Goal: Task Accomplishment & Management: Complete application form

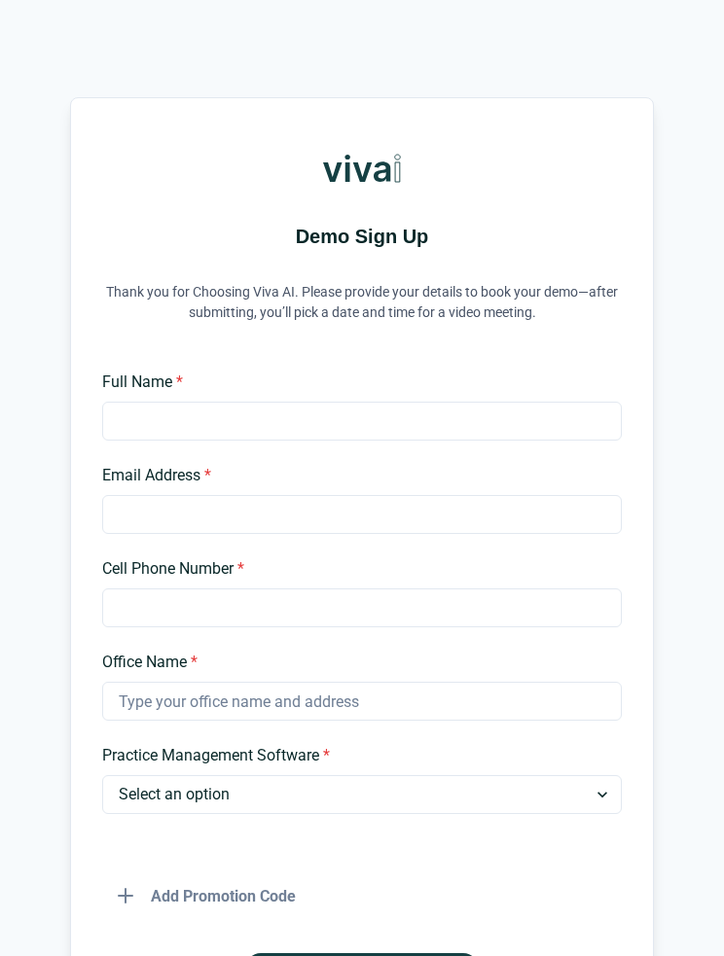
click at [354, 417] on input "Full Name *" at bounding box center [362, 421] width 520 height 39
type input "[PERSON_NAME]"
click at [360, 517] on input "Email Address *" at bounding box center [362, 514] width 520 height 39
type input "[EMAIL_ADDRESS][DOMAIN_NAME]"
click at [434, 621] on input "Cell Phone Number *" at bounding box center [362, 608] width 520 height 39
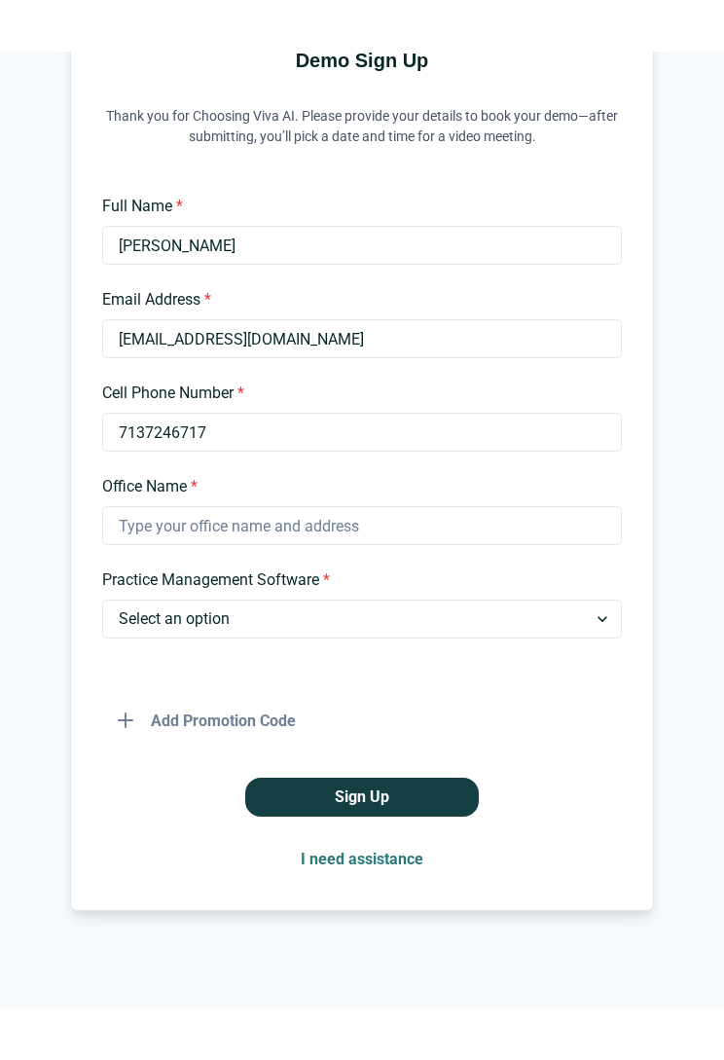
scroll to position [228, 0]
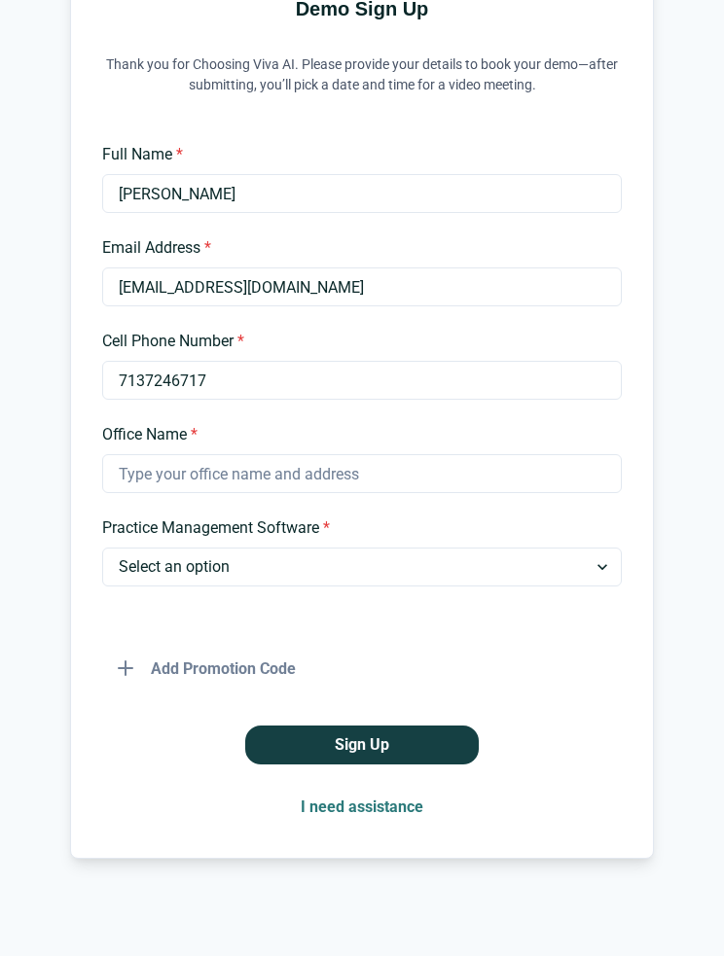
type input "7137246717"
click at [458, 488] on input "Office Name *" at bounding box center [362, 473] width 520 height 39
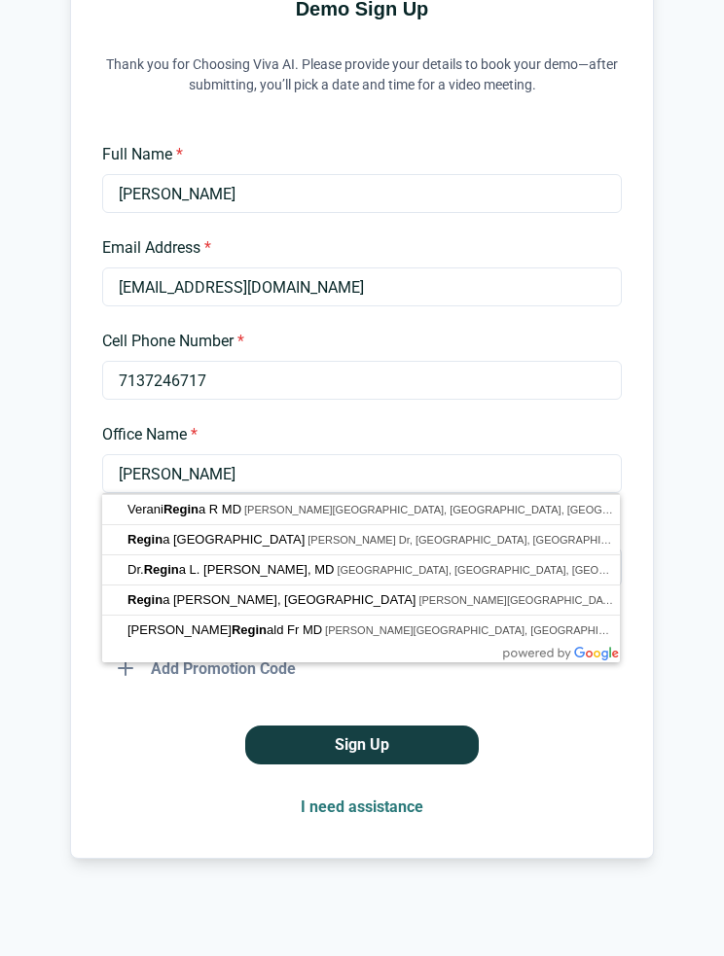
type input "[PERSON_NAME]"
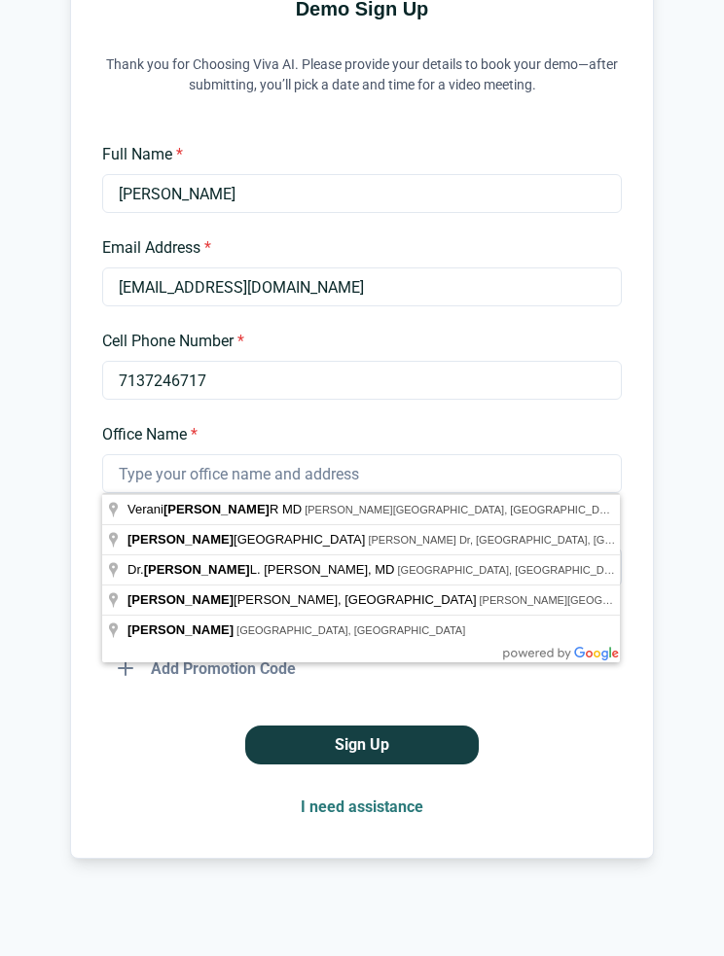
click at [362, 745] on button "Sign Up" at bounding box center [362, 745] width 234 height 39
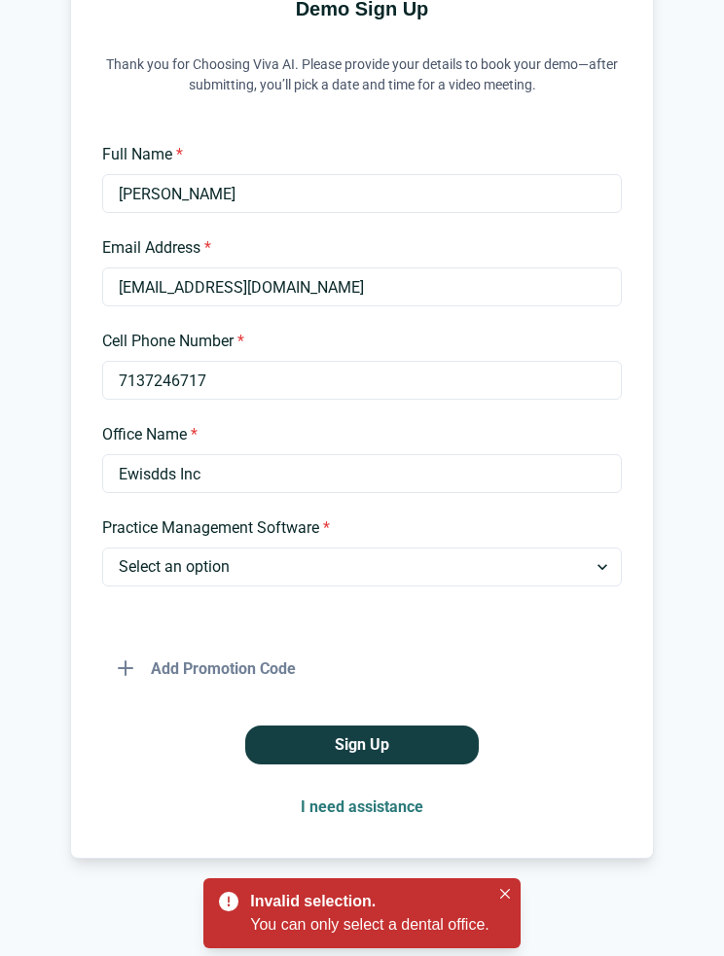
click at [133, 477] on input "Ewisdds Inc" at bounding box center [362, 473] width 520 height 39
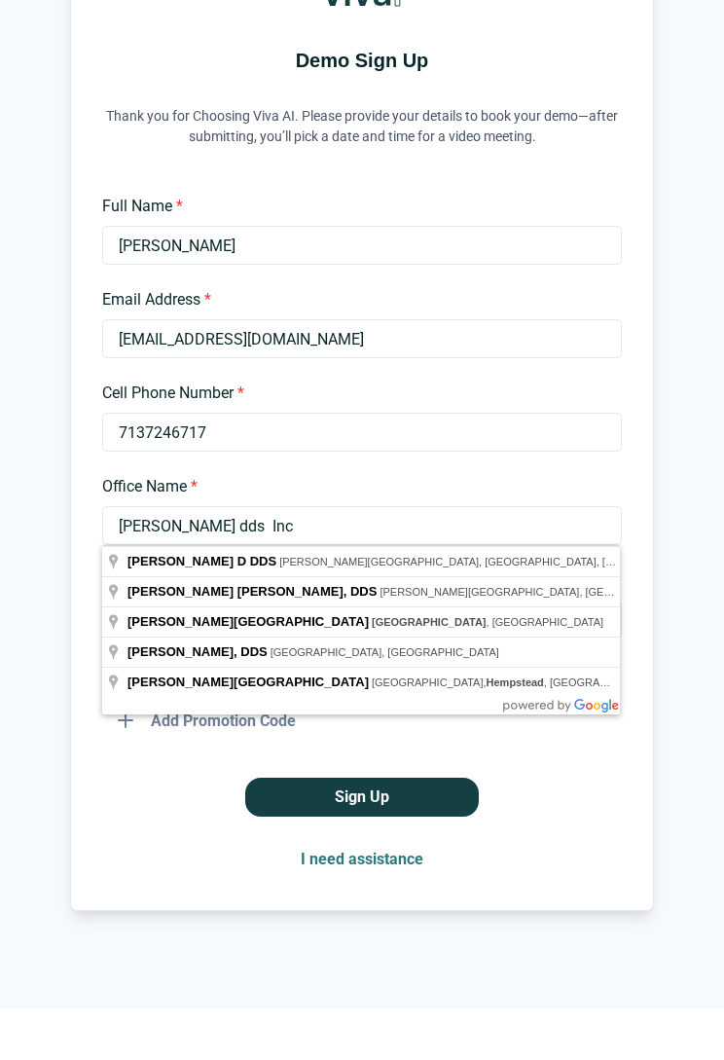
scroll to position [125, 0]
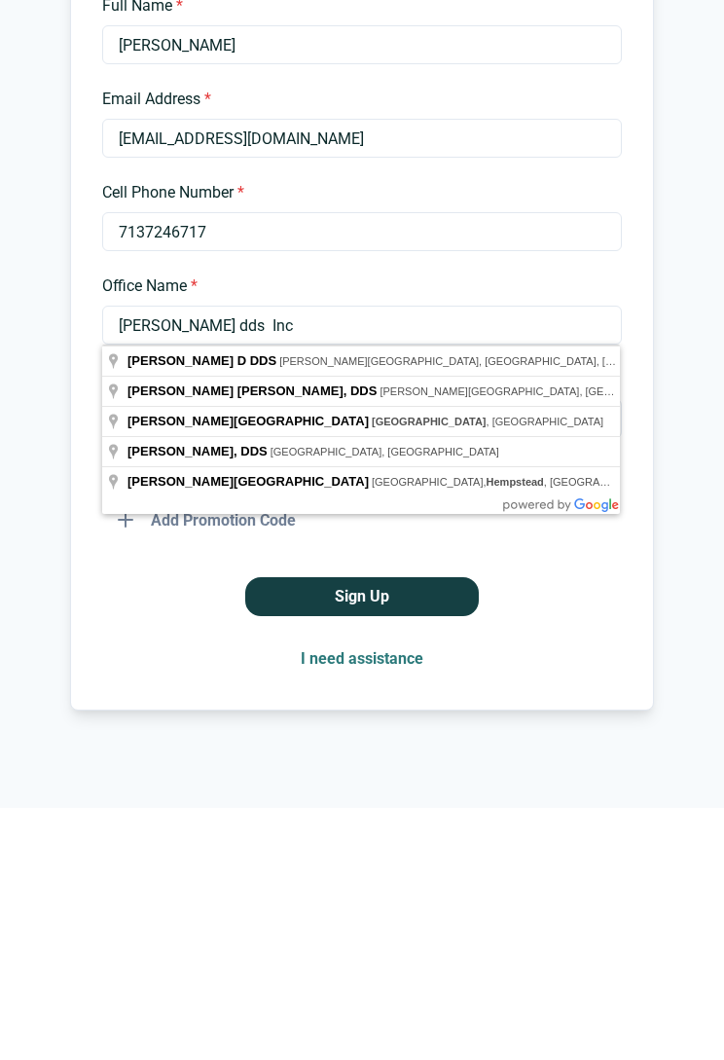
type input "[PERSON_NAME] dds Inc"
click at [589, 829] on div "Sign Up" at bounding box center [362, 848] width 520 height 39
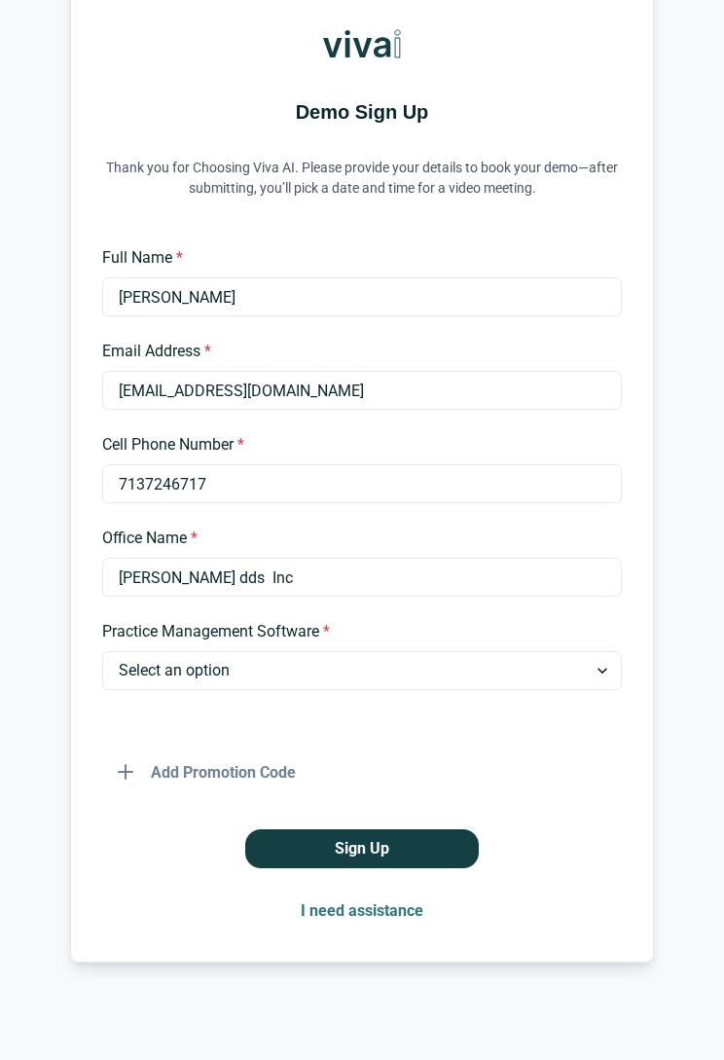
click at [358, 686] on select "Select an option Dentrix Open Dental EagleSoft Denticon Other" at bounding box center [362, 670] width 520 height 39
click at [509, 687] on select "Select an option Dentrix Open Dental EagleSoft Denticon Other" at bounding box center [362, 670] width 520 height 39
select select "EagleSoft"
click at [440, 855] on button "Sign Up" at bounding box center [362, 848] width 234 height 39
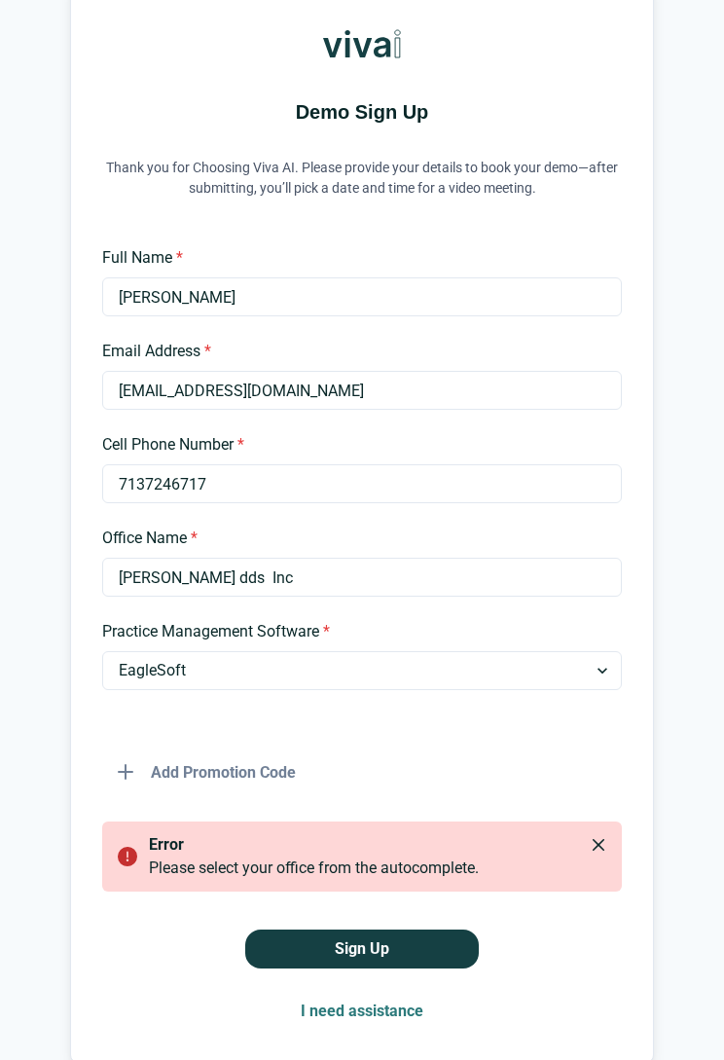
click at [707, 728] on div "Demo Sign Up Thank you for Choosing Viva AI. Please provide your details to boo…" at bounding box center [362, 518] width 724 height 1090
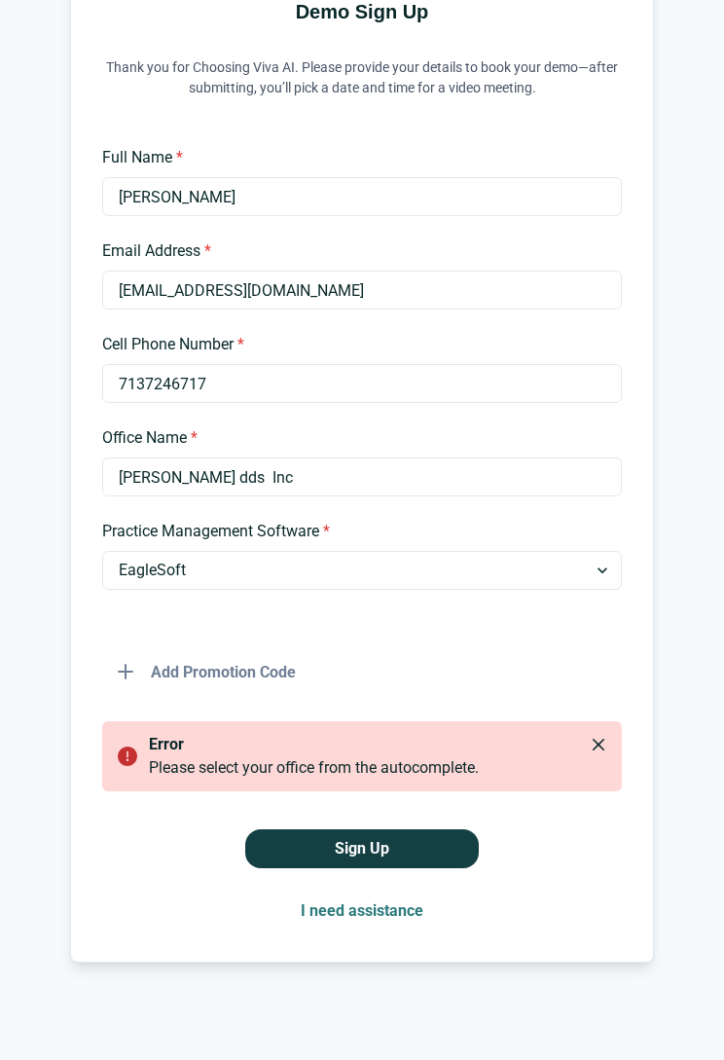
scroll to position [225, 0]
click at [608, 747] on button "Close" at bounding box center [598, 744] width 31 height 31
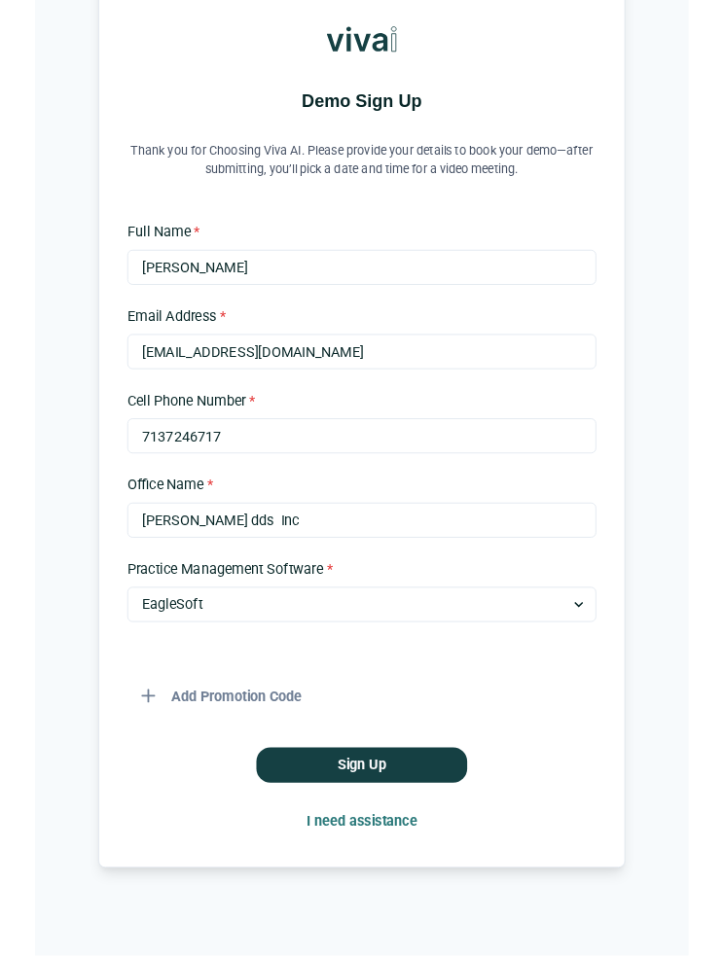
scroll to position [125, 0]
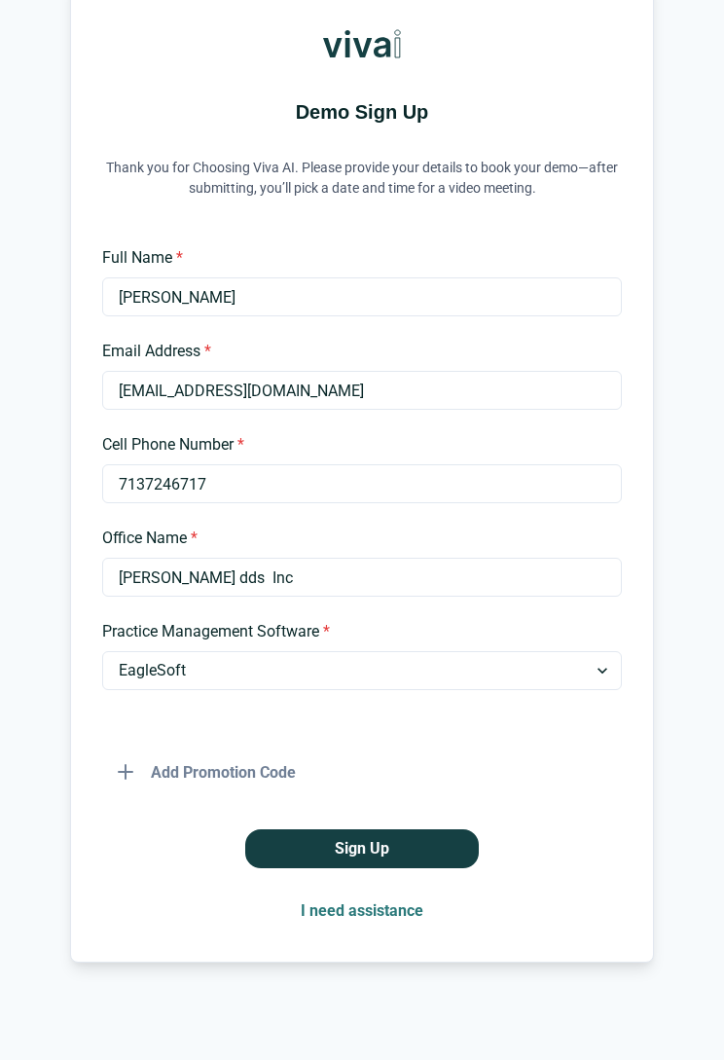
click at [425, 579] on input "[PERSON_NAME] dds Inc" at bounding box center [362, 577] width 520 height 39
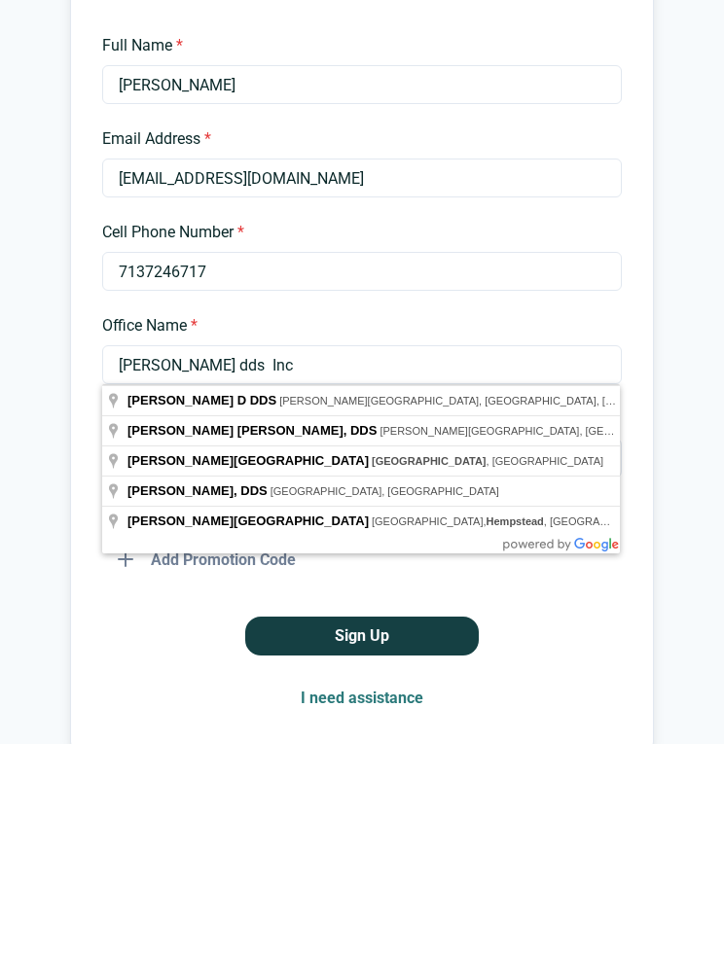
click at [540, 558] on input "[PERSON_NAME] dds Inc" at bounding box center [362, 577] width 520 height 39
click at [172, 558] on input "[PERSON_NAME] dds Inc" at bounding box center [362, 577] width 520 height 39
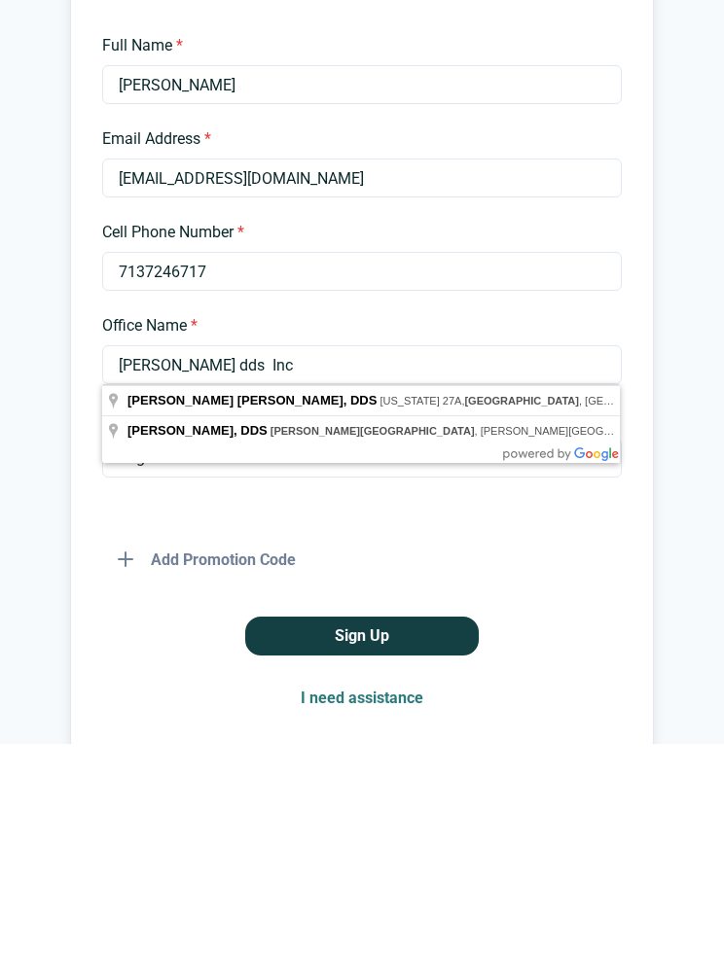
click at [322, 558] on input "[PERSON_NAME] dds Inc" at bounding box center [362, 577] width 520 height 39
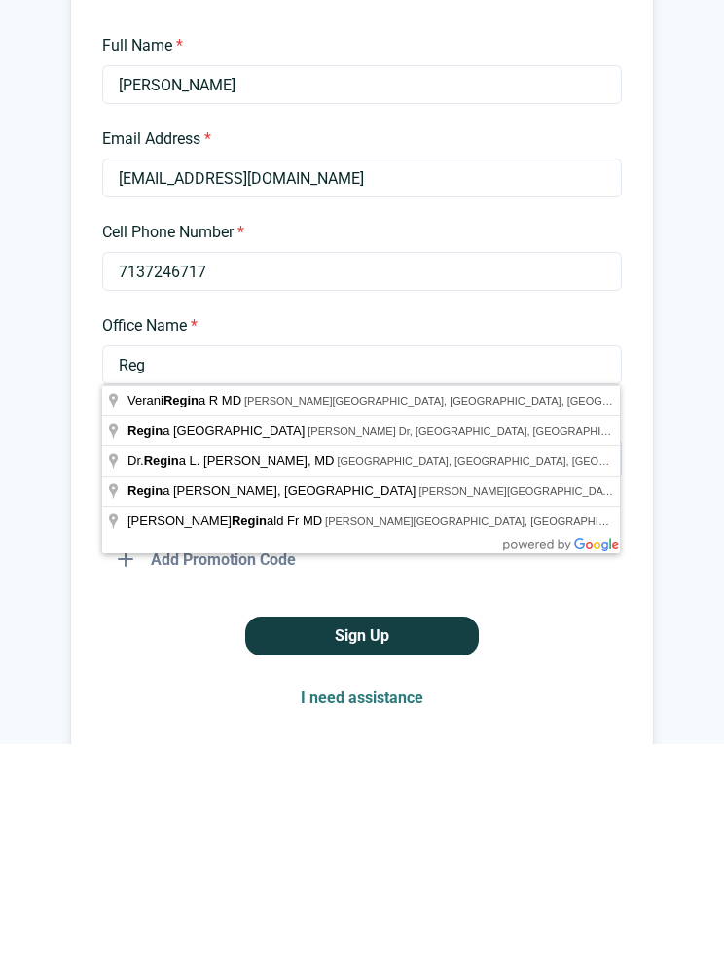
type input "Re"
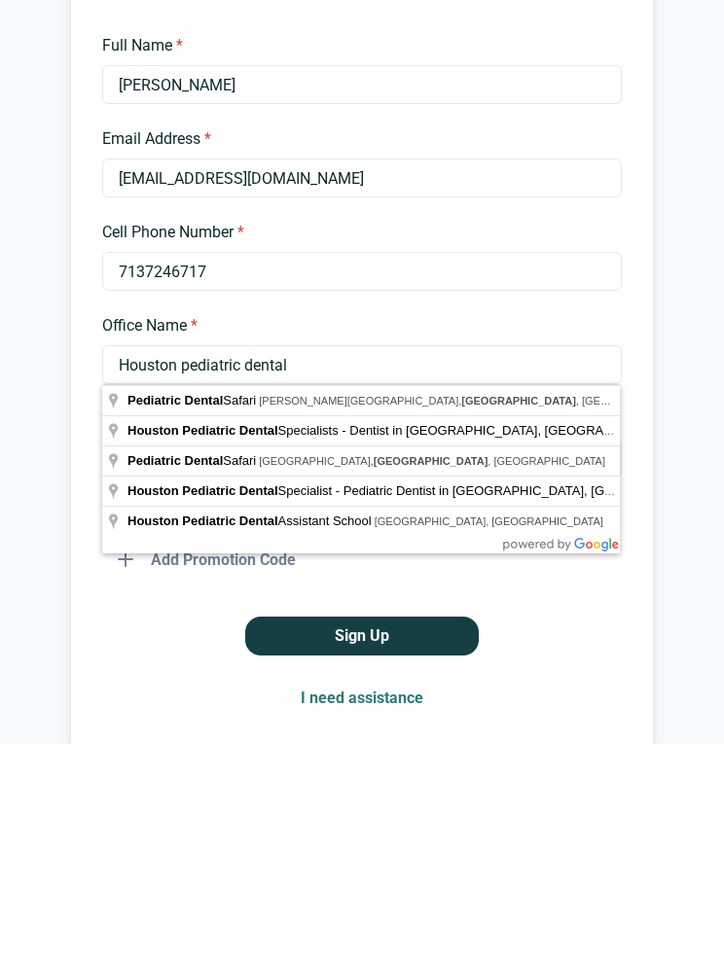
type input "Houston Pediatric Dental Specialists - Dentist in [GEOGRAPHIC_DATA], [GEOGRAPHI…"
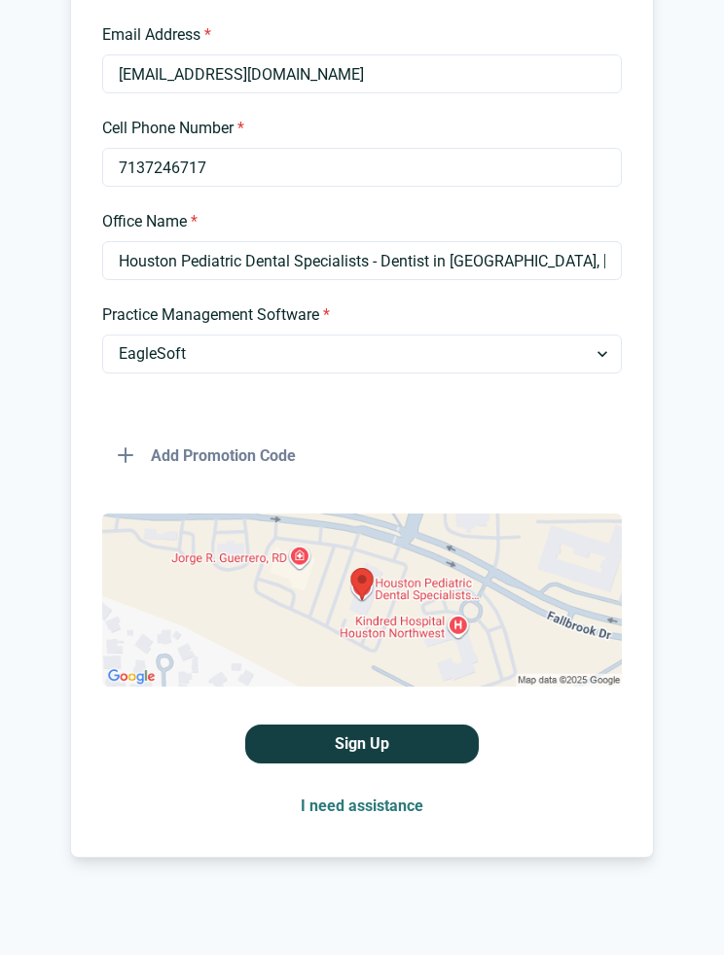
scroll to position [440, 0]
click at [443, 751] on button "Sign Up" at bounding box center [362, 745] width 234 height 39
